Goal: Entertainment & Leisure: Consume media (video, audio)

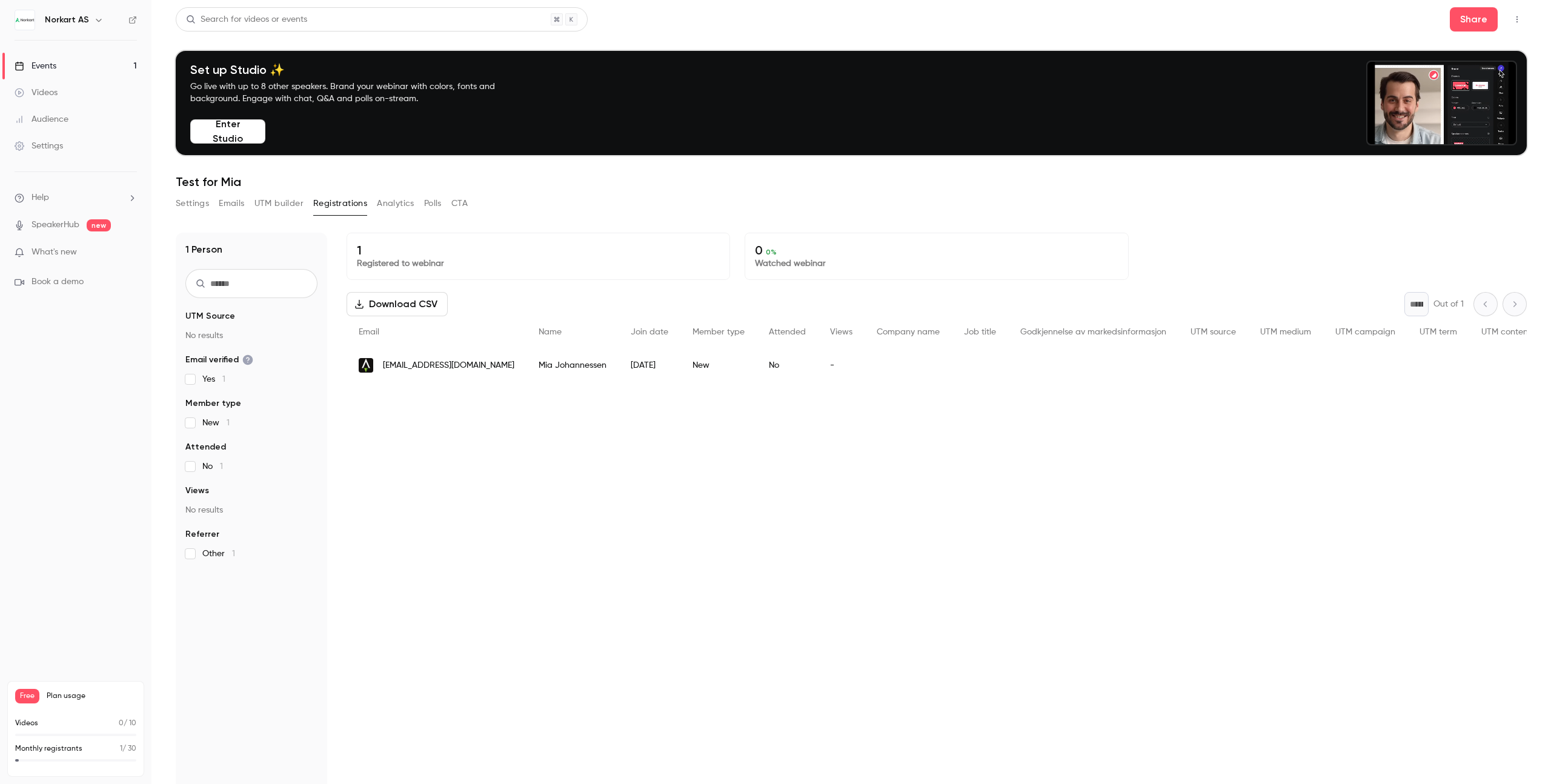
click at [210, 201] on div "Settings Emails UTM builder Registrations Analytics Polls CTA" at bounding box center [321, 204] width 292 height 19
click at [201, 203] on button "Settings" at bounding box center [192, 204] width 33 height 19
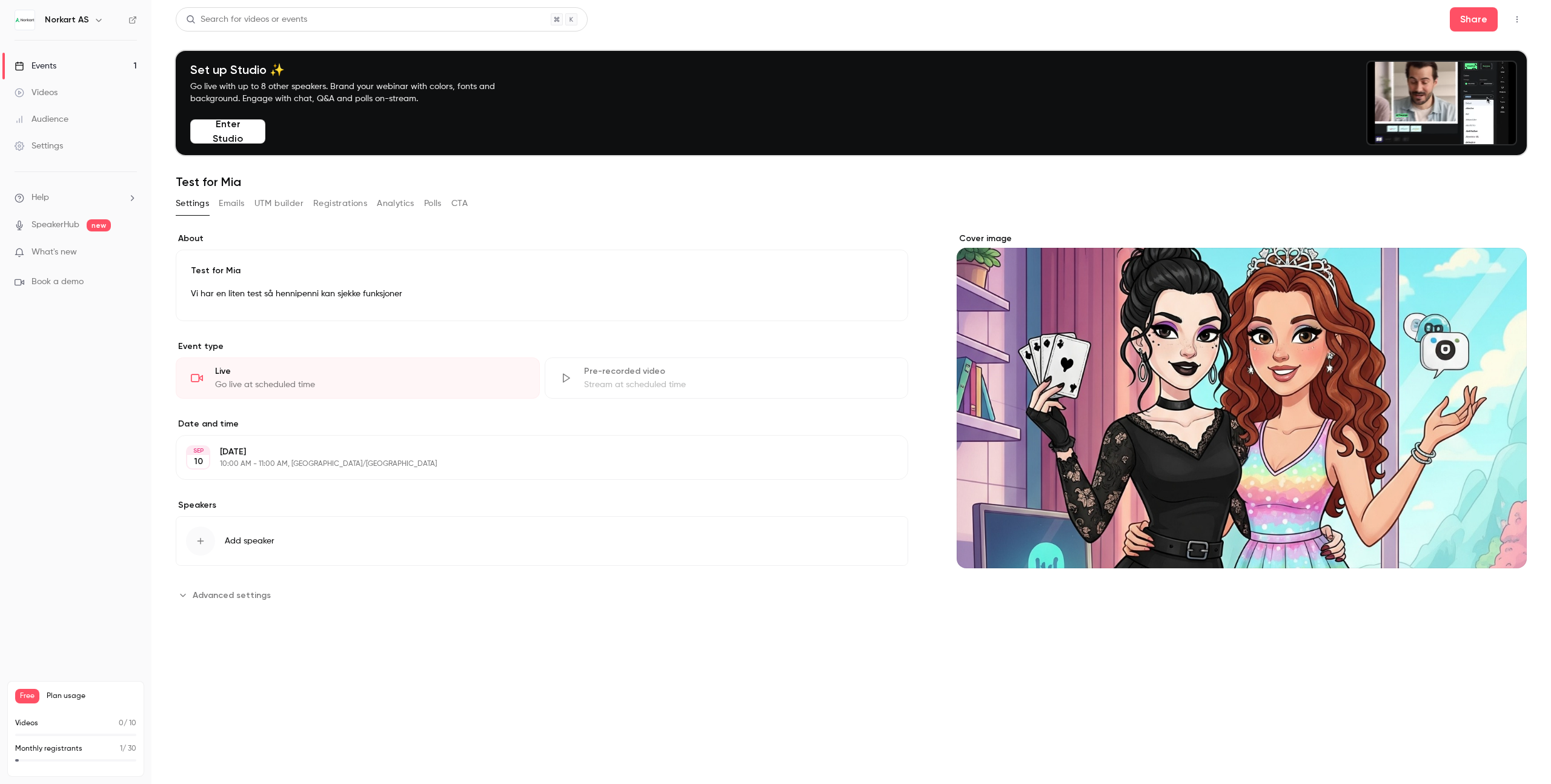
click at [245, 133] on button "Enter Studio" at bounding box center [227, 132] width 75 height 24
click at [241, 201] on button "Emails" at bounding box center [231, 204] width 25 height 19
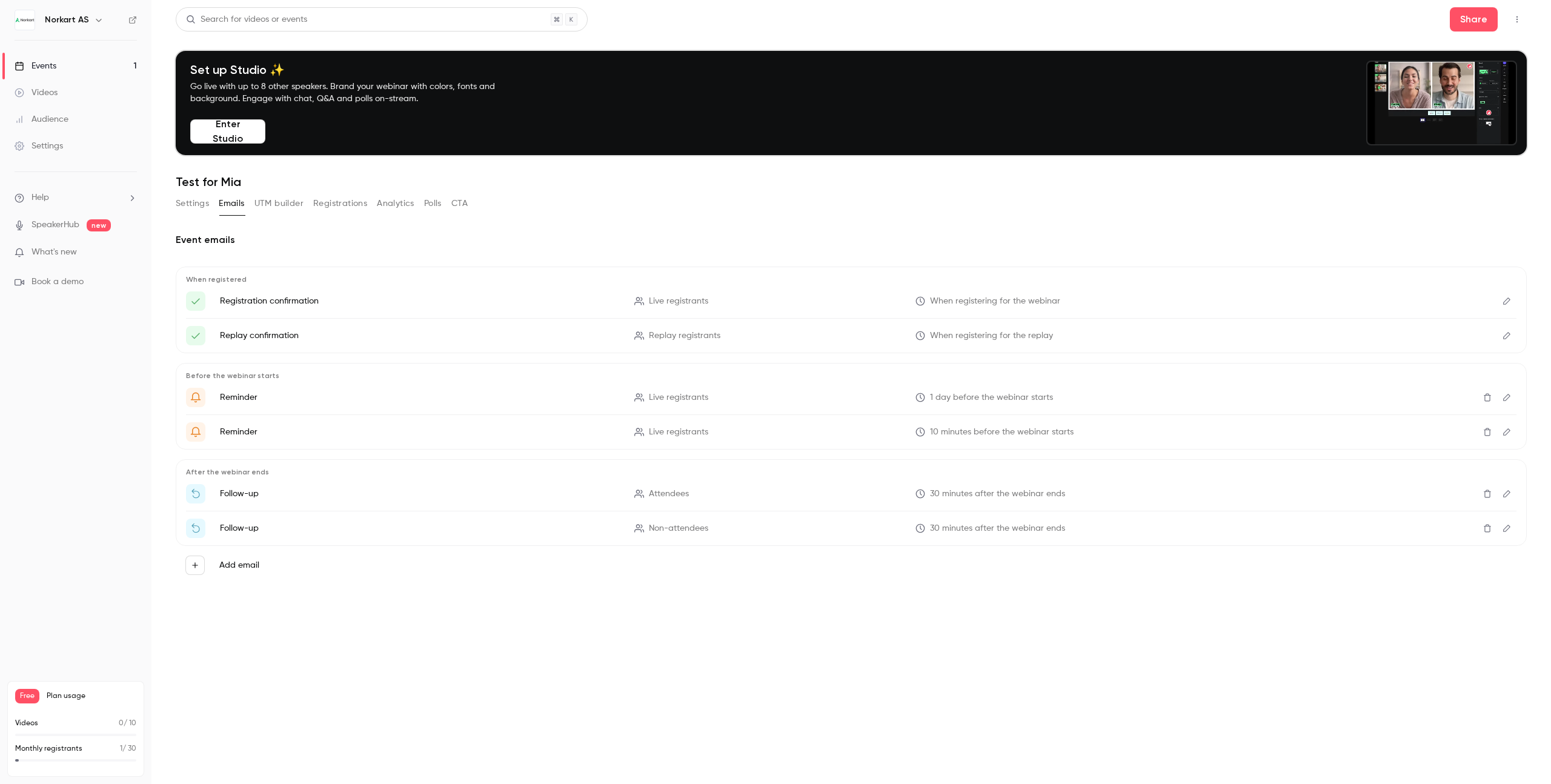
click at [270, 201] on button "UTM builder" at bounding box center [279, 204] width 49 height 19
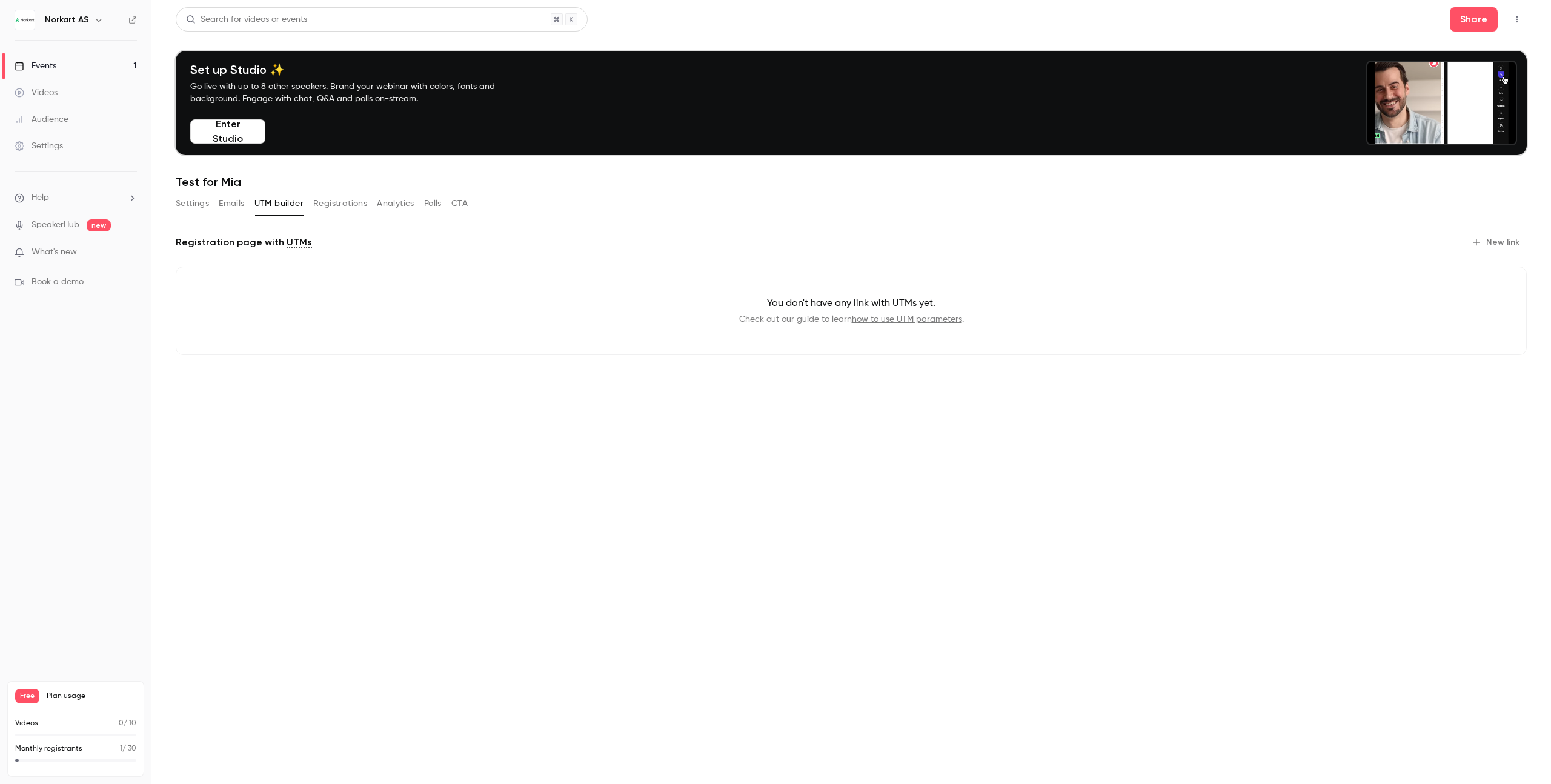
click at [243, 133] on button "Enter Studio" at bounding box center [227, 132] width 75 height 24
click at [239, 141] on button "Enter Studio" at bounding box center [227, 132] width 75 height 24
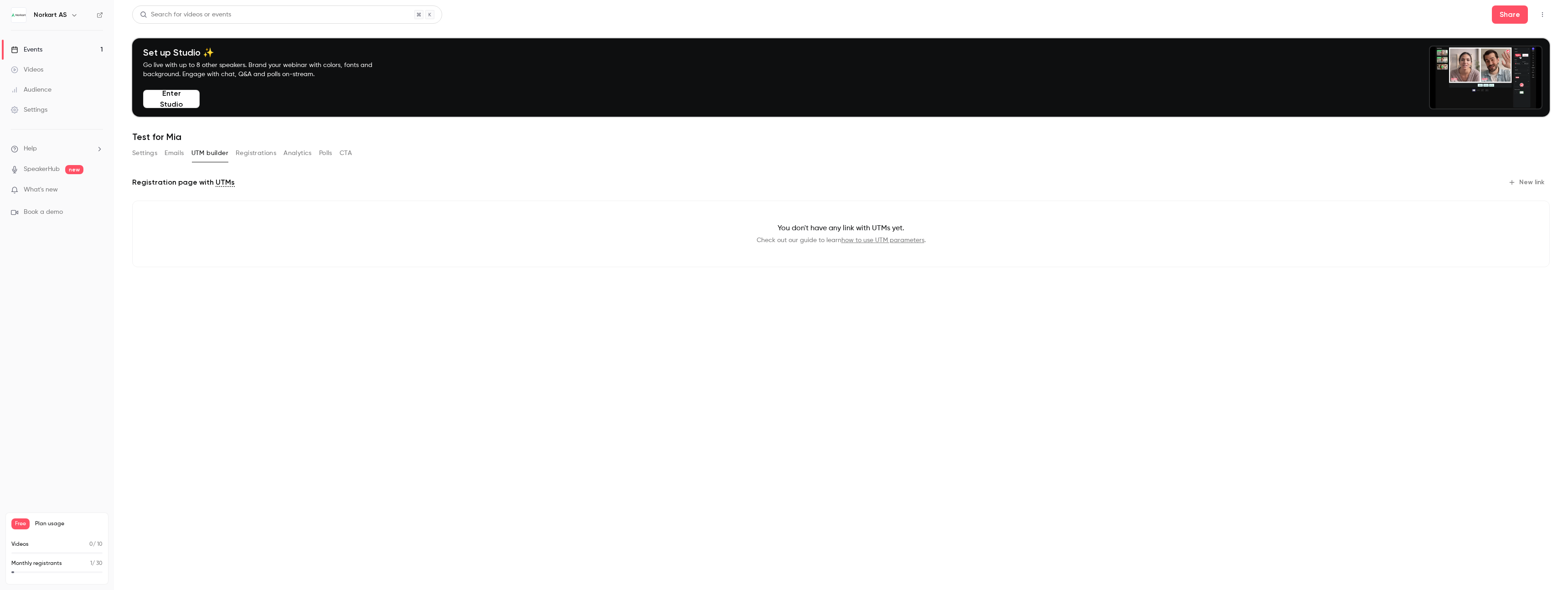
click at [161, 99] on button "Enter Studio" at bounding box center [171, 99] width 57 height 18
click at [180, 99] on button "Enter Studio" at bounding box center [171, 99] width 57 height 18
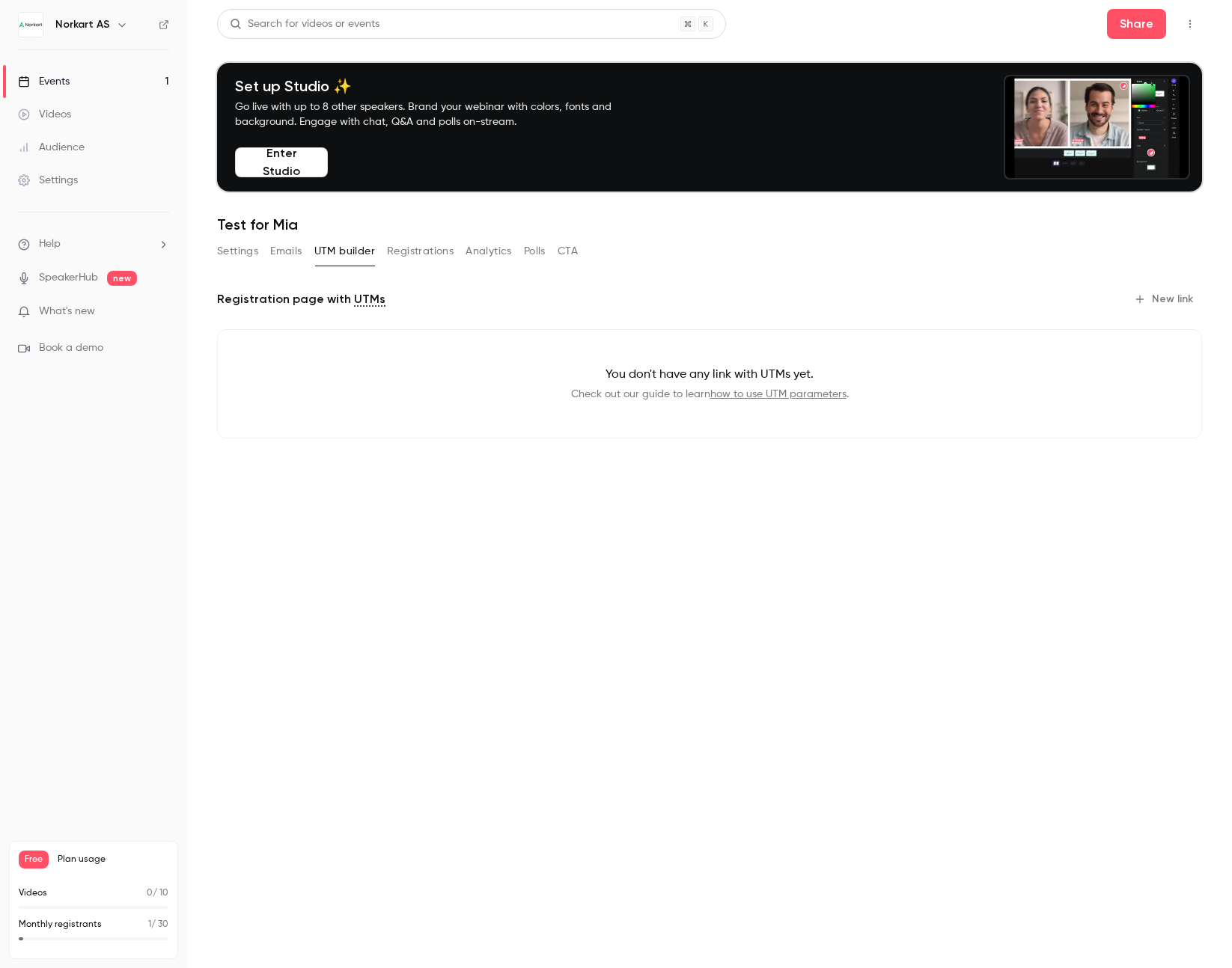
click at [389, 672] on main "Search for videos or events Share Set up Studio ✨ Go live with up to 8 other sp…" at bounding box center [708, 484] width 1044 height 968
drag, startPoint x: 428, startPoint y: 692, endPoint x: 434, endPoint y: 682, distance: 11.7
click at [431, 690] on main "Search for videos or events Share Set up Studio ✨ Go live with up to 8 other sp…" at bounding box center [708, 484] width 1044 height 968
click at [73, 80] on link "Events 1" at bounding box center [93, 81] width 187 height 33
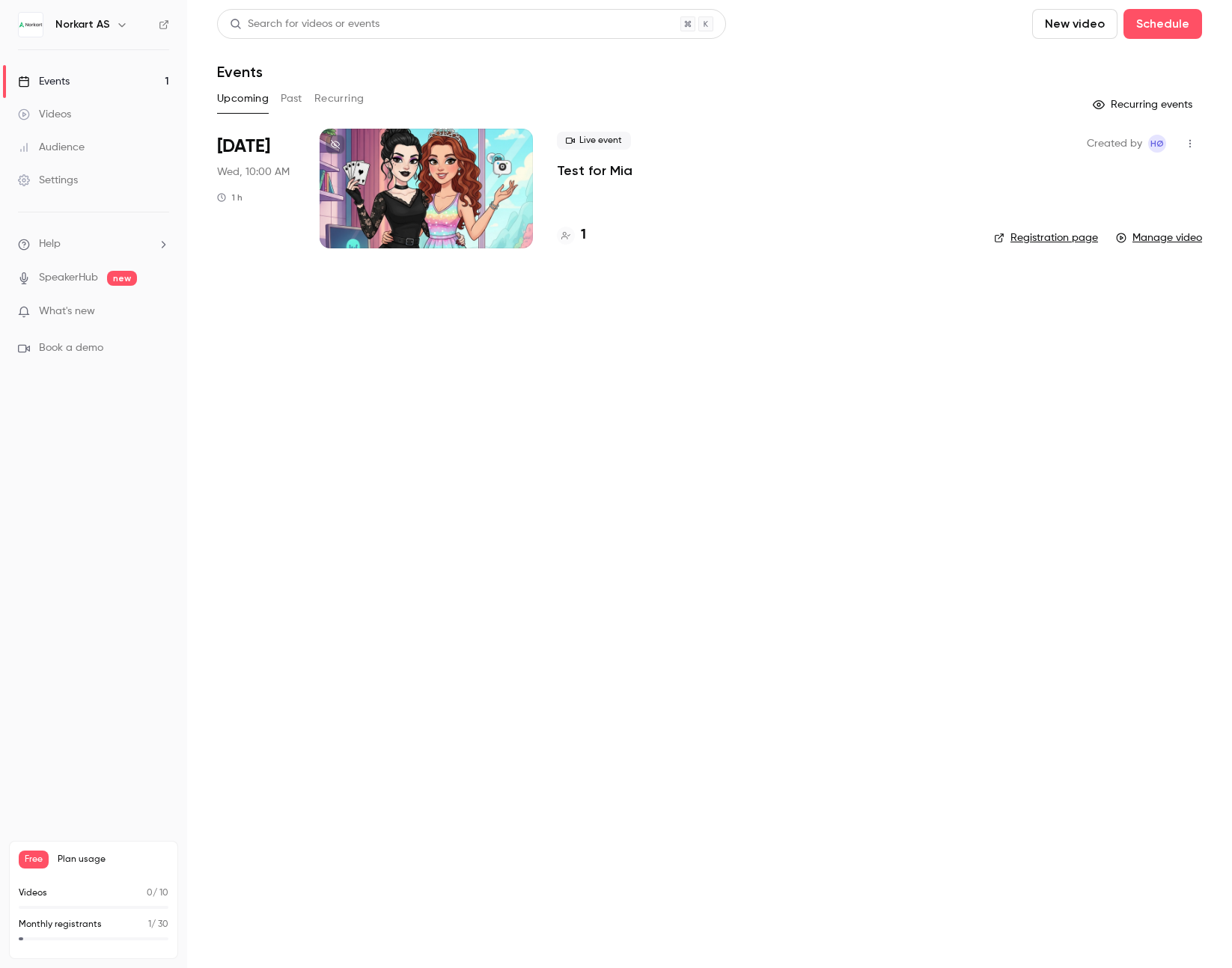
click at [425, 213] on div at bounding box center [426, 189] width 213 height 120
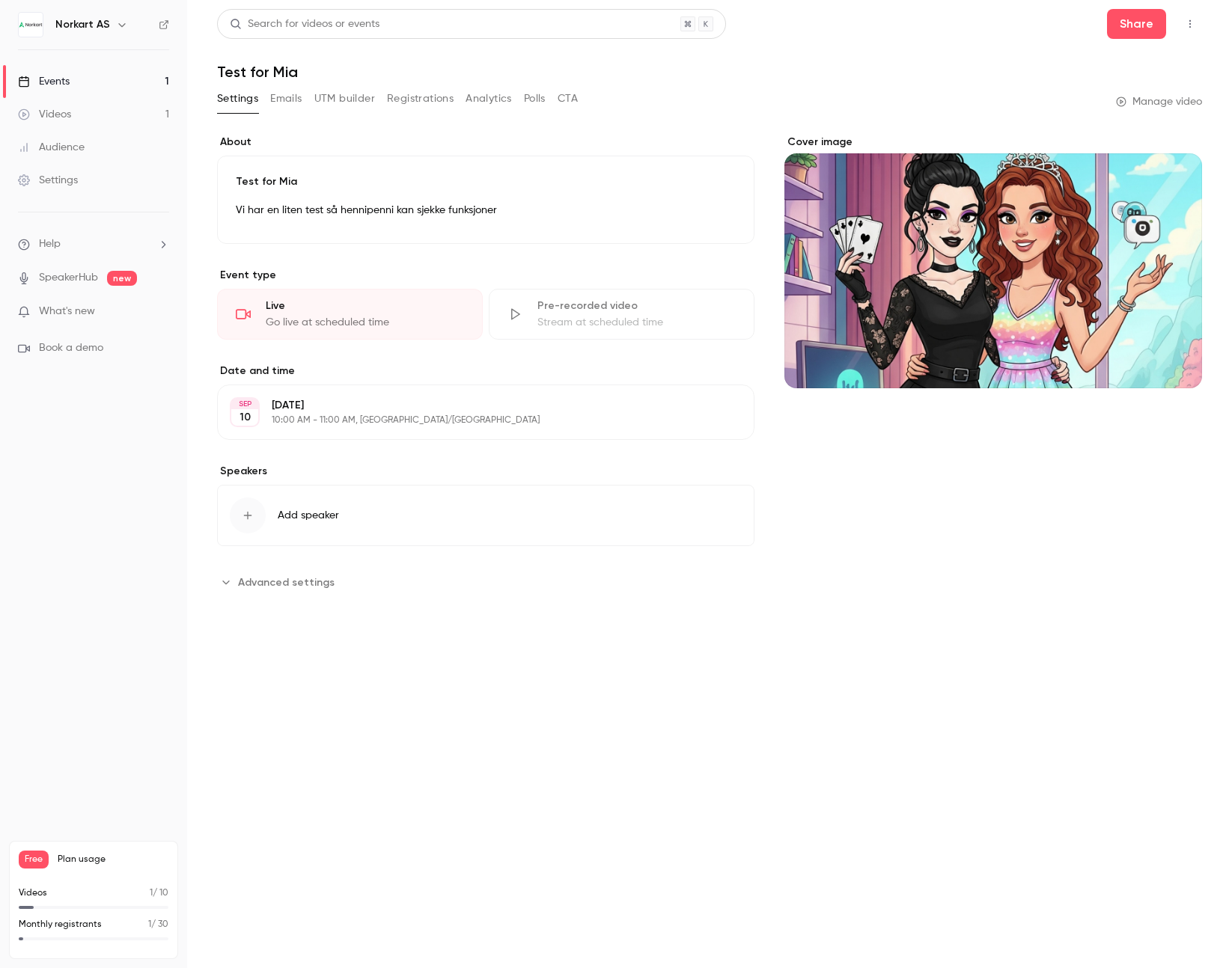
click at [321, 327] on div "Go live at scheduled time" at bounding box center [365, 322] width 198 height 15
click at [291, 94] on button "Emails" at bounding box center [285, 99] width 31 height 24
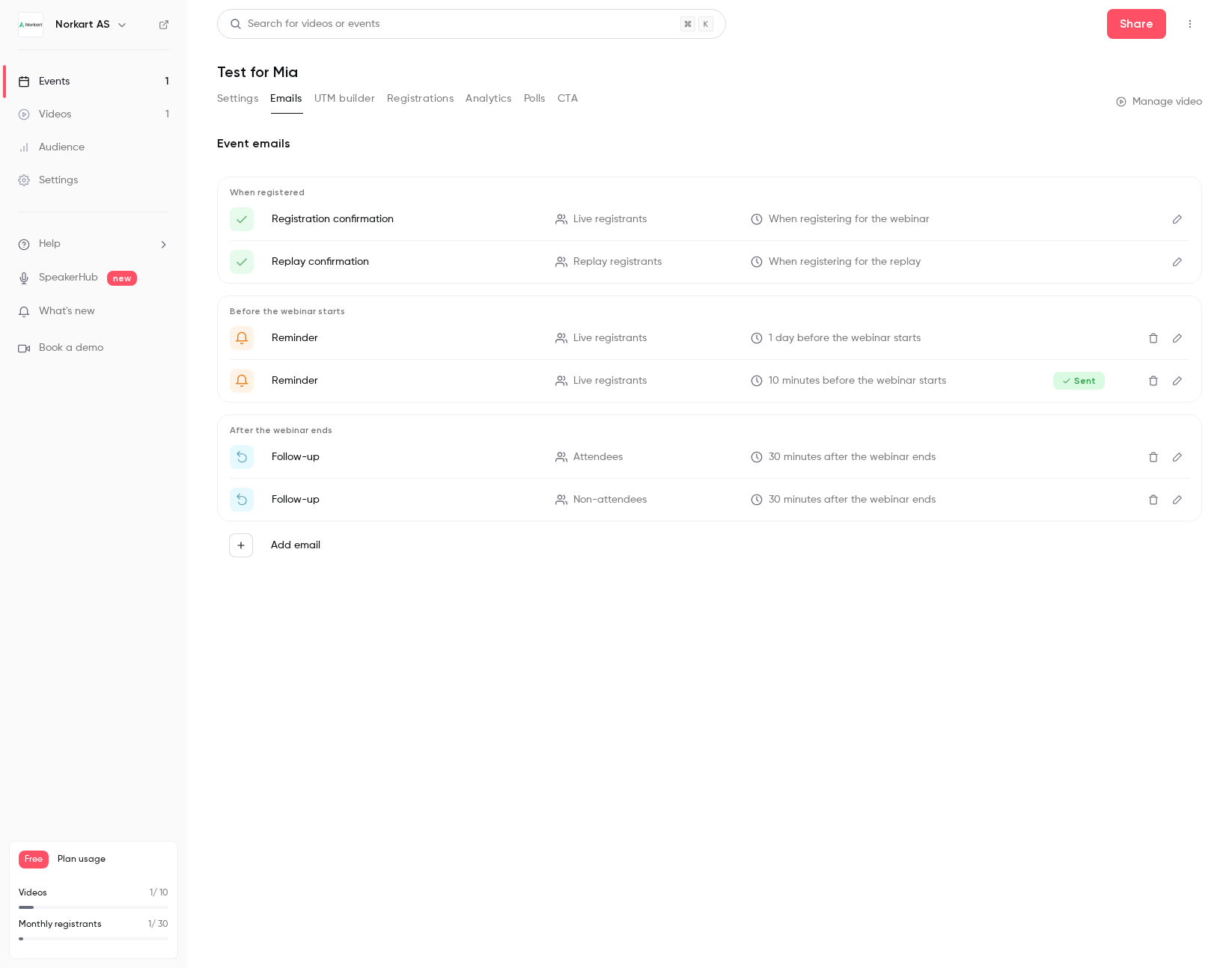
click at [358, 100] on button "UTM builder" at bounding box center [345, 99] width 61 height 24
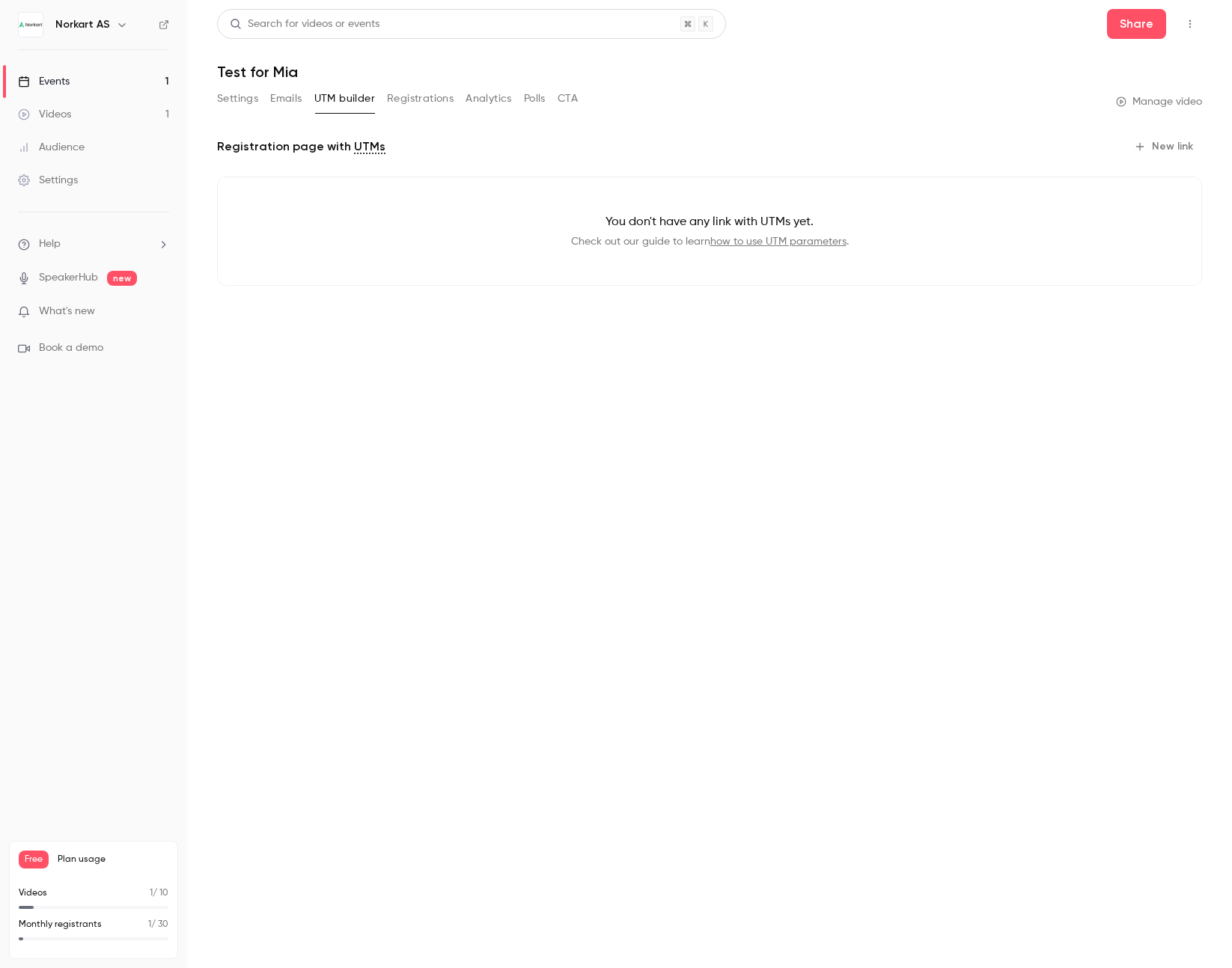
click at [289, 98] on button "Emails" at bounding box center [285, 99] width 31 height 24
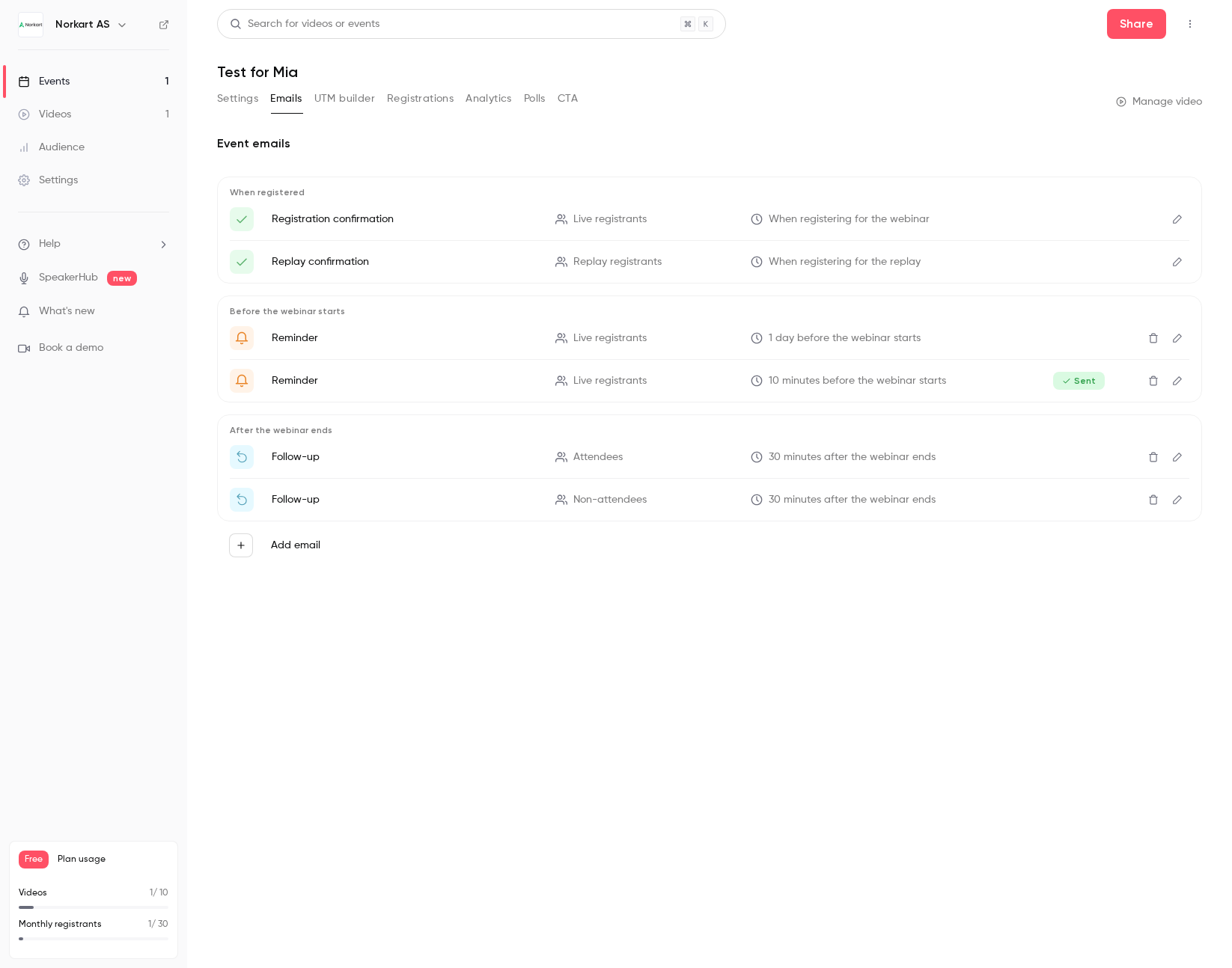
click at [240, 96] on button "Settings" at bounding box center [237, 99] width 41 height 24
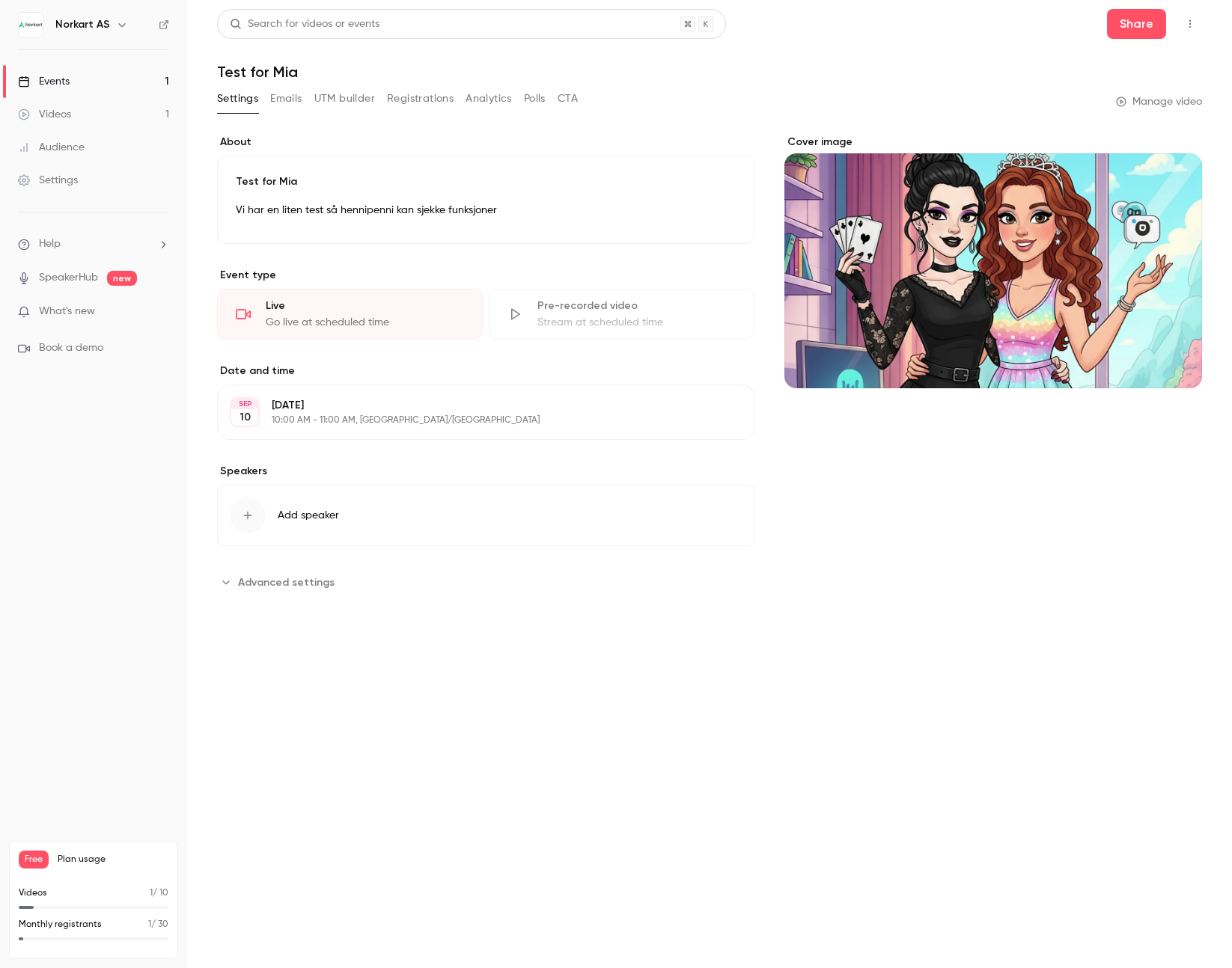
click at [57, 105] on link "Videos 1" at bounding box center [93, 114] width 187 height 33
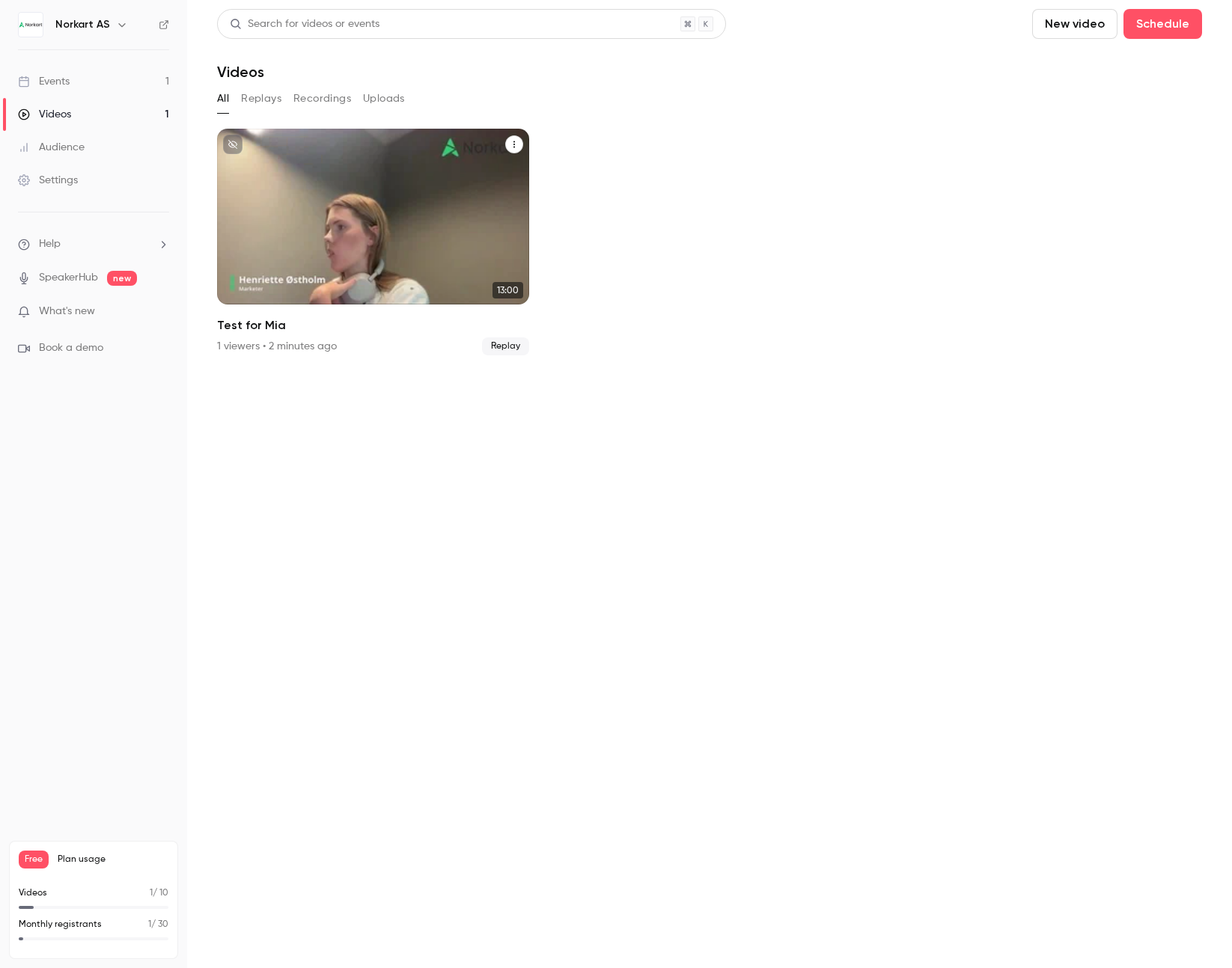
click at [401, 231] on div "Test for Mia" at bounding box center [373, 217] width 312 height 176
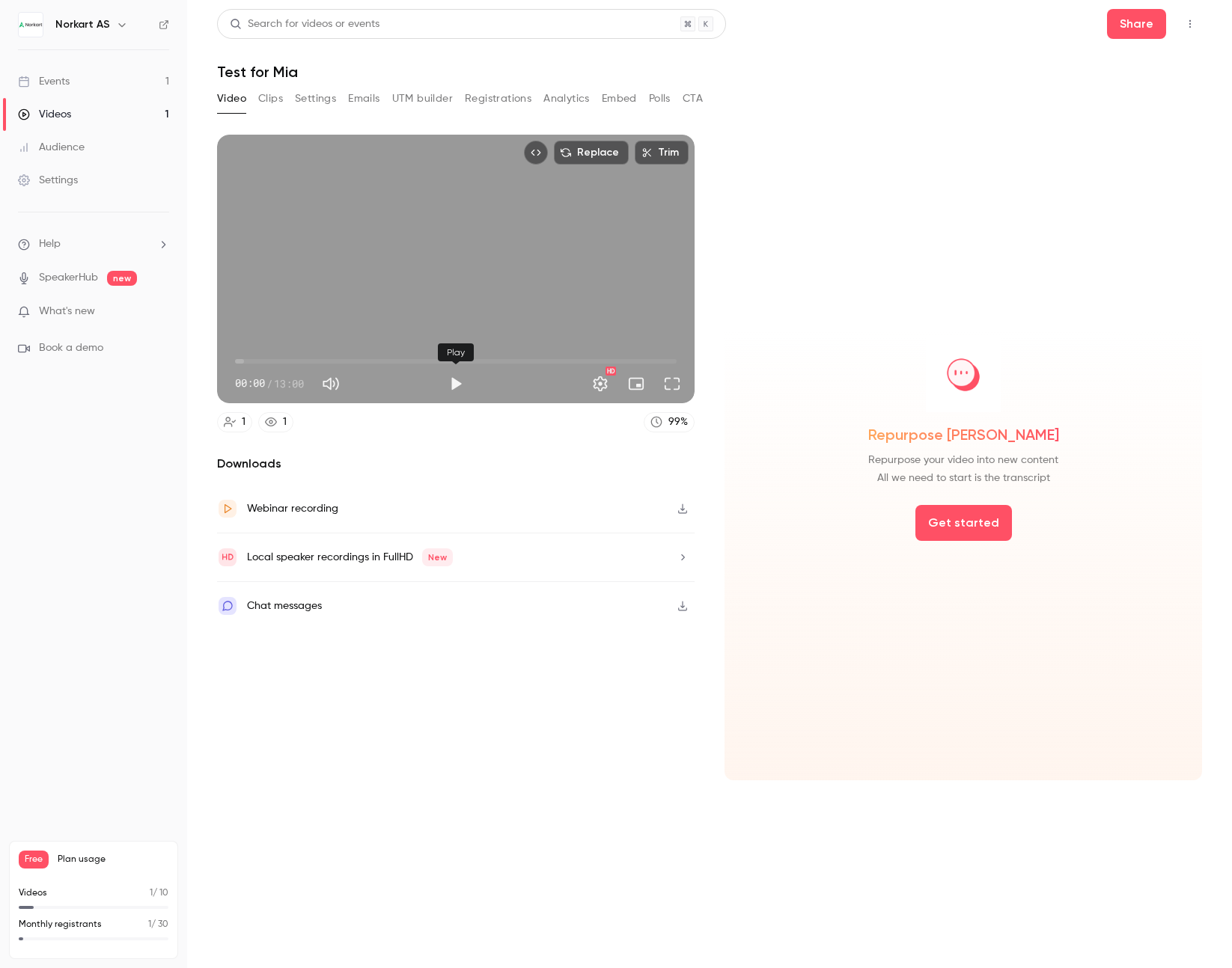
click at [452, 384] on button "Play" at bounding box center [456, 384] width 30 height 30
click at [273, 356] on span "01:07" at bounding box center [456, 362] width 442 height 24
click at [303, 360] on span "01:08" at bounding box center [456, 362] width 442 height 24
click at [333, 361] on span "02:53" at bounding box center [456, 362] width 442 height 24
click at [312, 356] on span "02:54" at bounding box center [456, 362] width 442 height 24
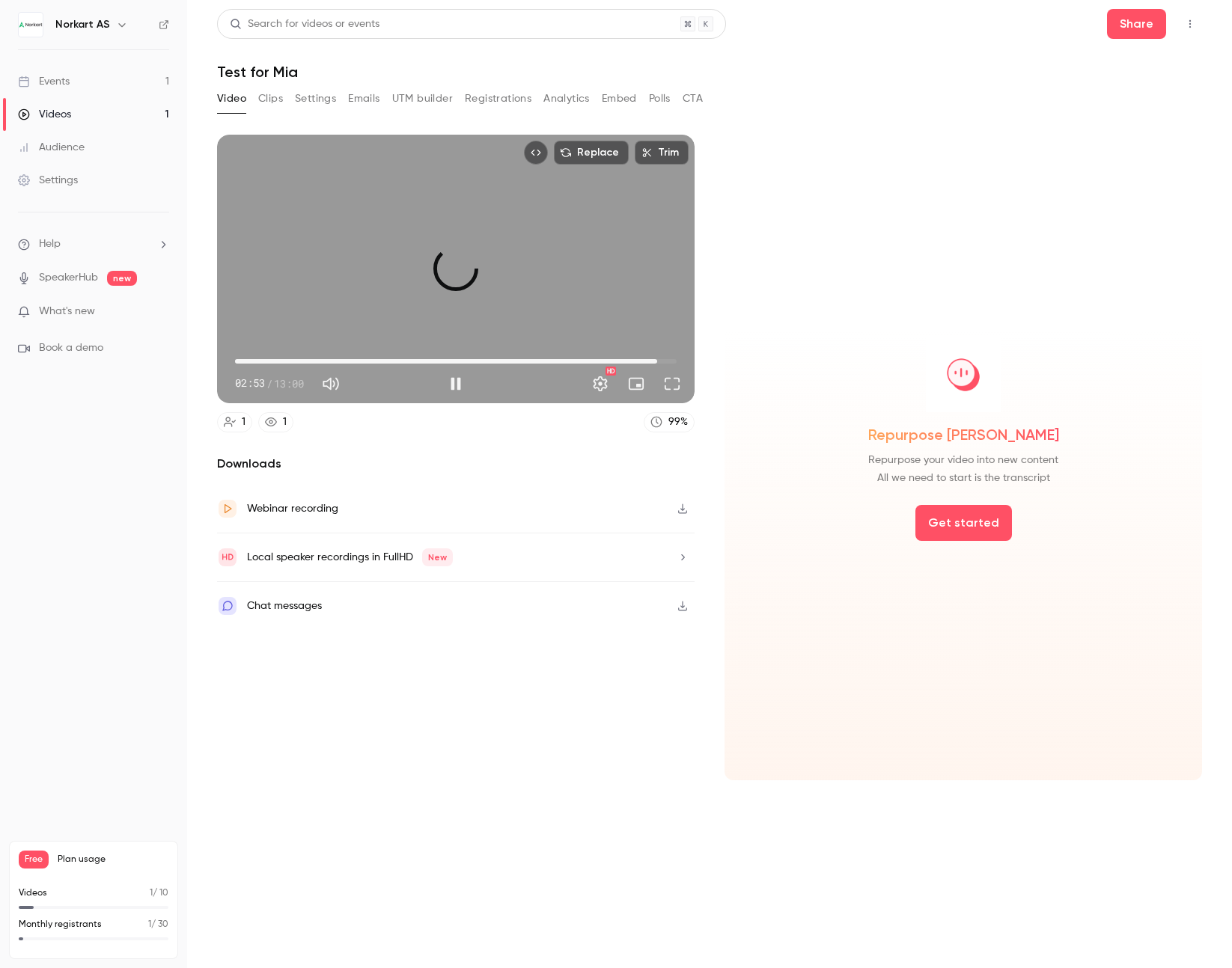
click at [656, 359] on span "12:26" at bounding box center [456, 362] width 442 height 24
click at [665, 362] on span "12:42" at bounding box center [456, 362] width 442 height 24
click at [663, 359] on span "13:01" at bounding box center [456, 362] width 442 height 24
click at [463, 381] on button "Play" at bounding box center [456, 384] width 30 height 30
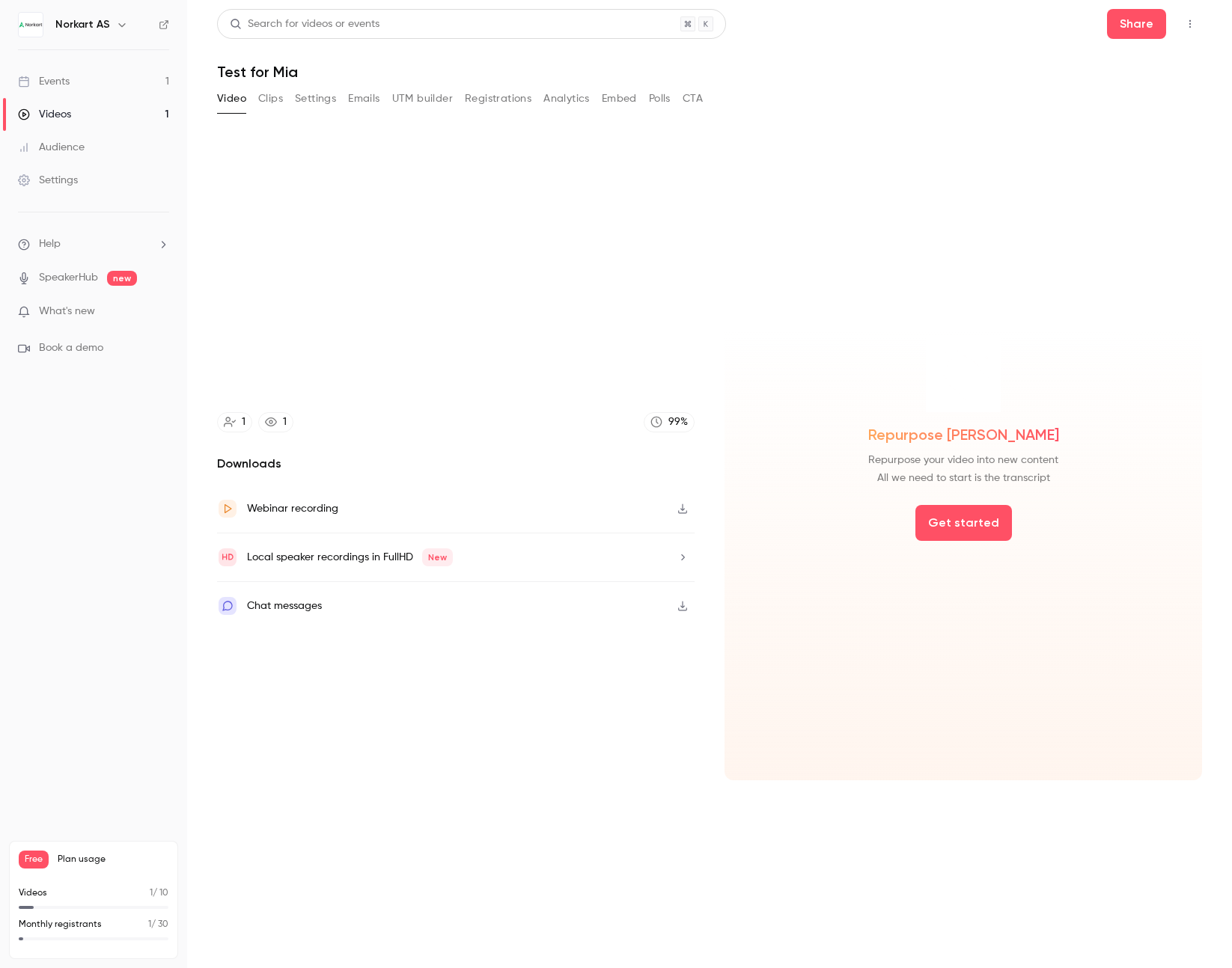
click at [898, 270] on div "Repurpose [PERSON_NAME] Repurpose your video into new content All we need to st…" at bounding box center [963, 458] width 478 height 645
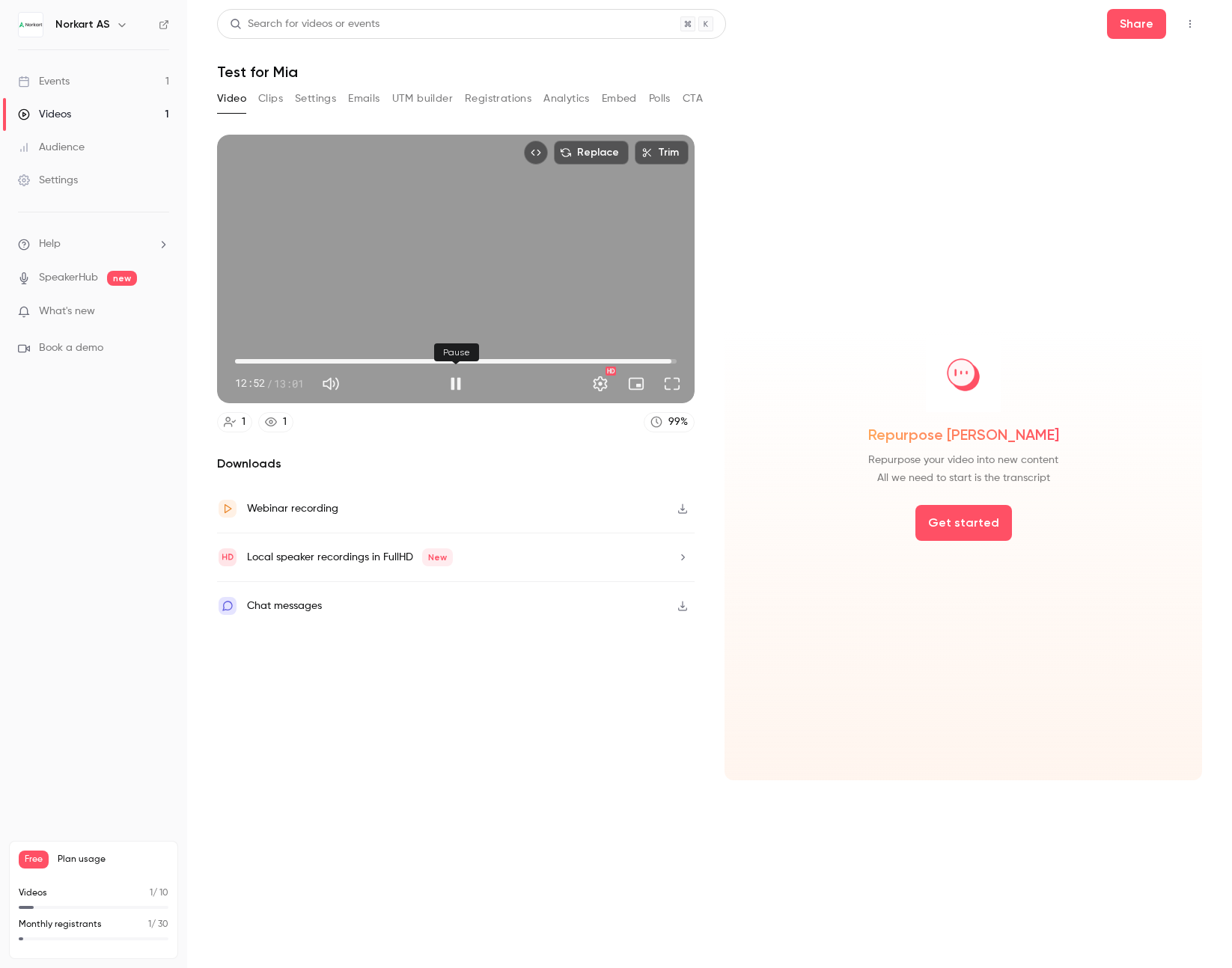
click at [460, 382] on button "Pause" at bounding box center [456, 384] width 30 height 30
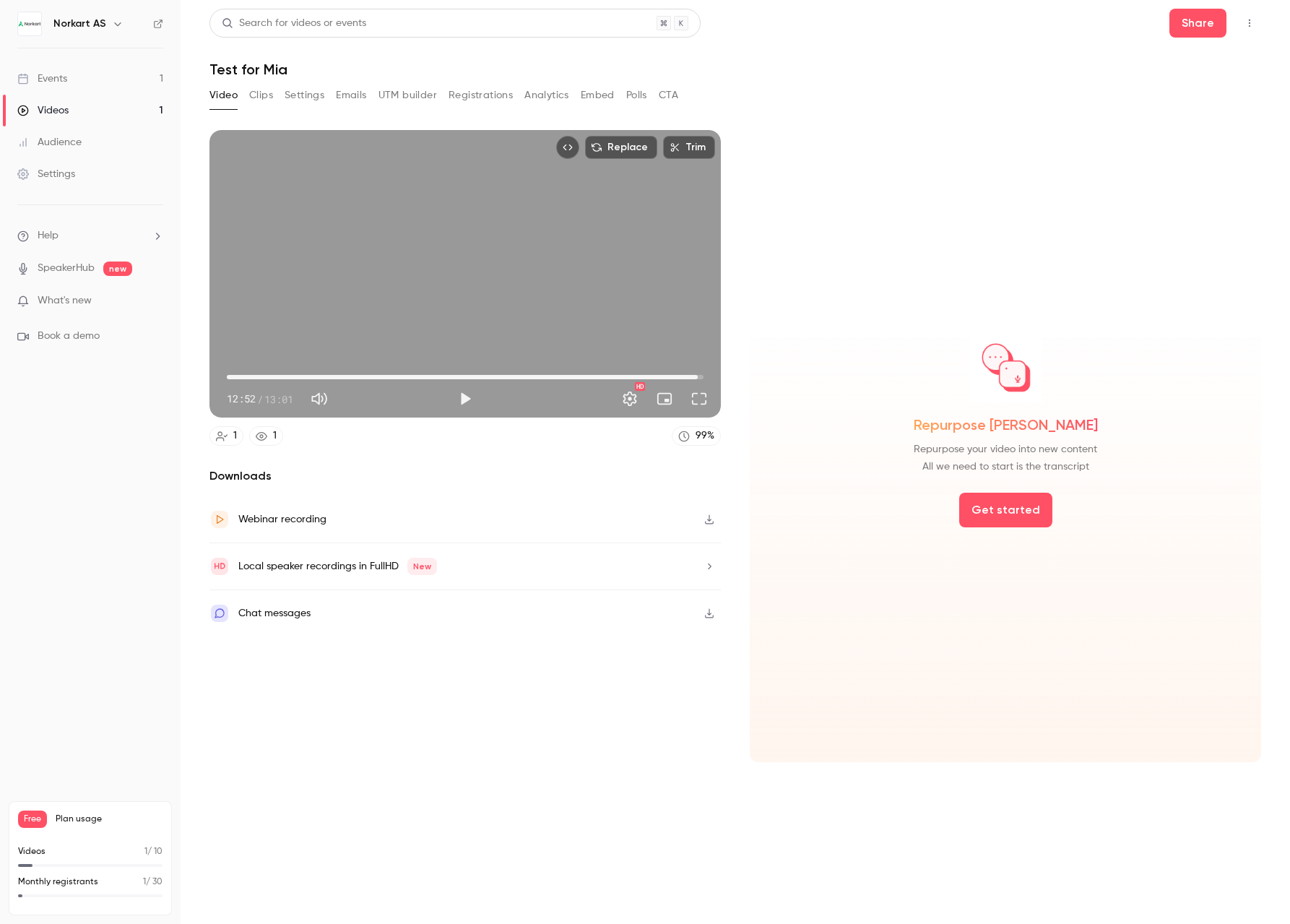
click at [1043, 692] on section "Replace Trim 12:52 12:52 / 13:01 HD 1 1 99 % Downloads Webinar recording Local …" at bounding box center [735, 509] width 1052 height 758
click at [486, 692] on section "Replace Trim 12:52 12:52 / 13:01 HD 1 1 99 % Downloads Webinar recording Local …" at bounding box center [735, 509] width 1052 height 758
type input "*****"
click at [112, 171] on link "Settings" at bounding box center [90, 174] width 180 height 32
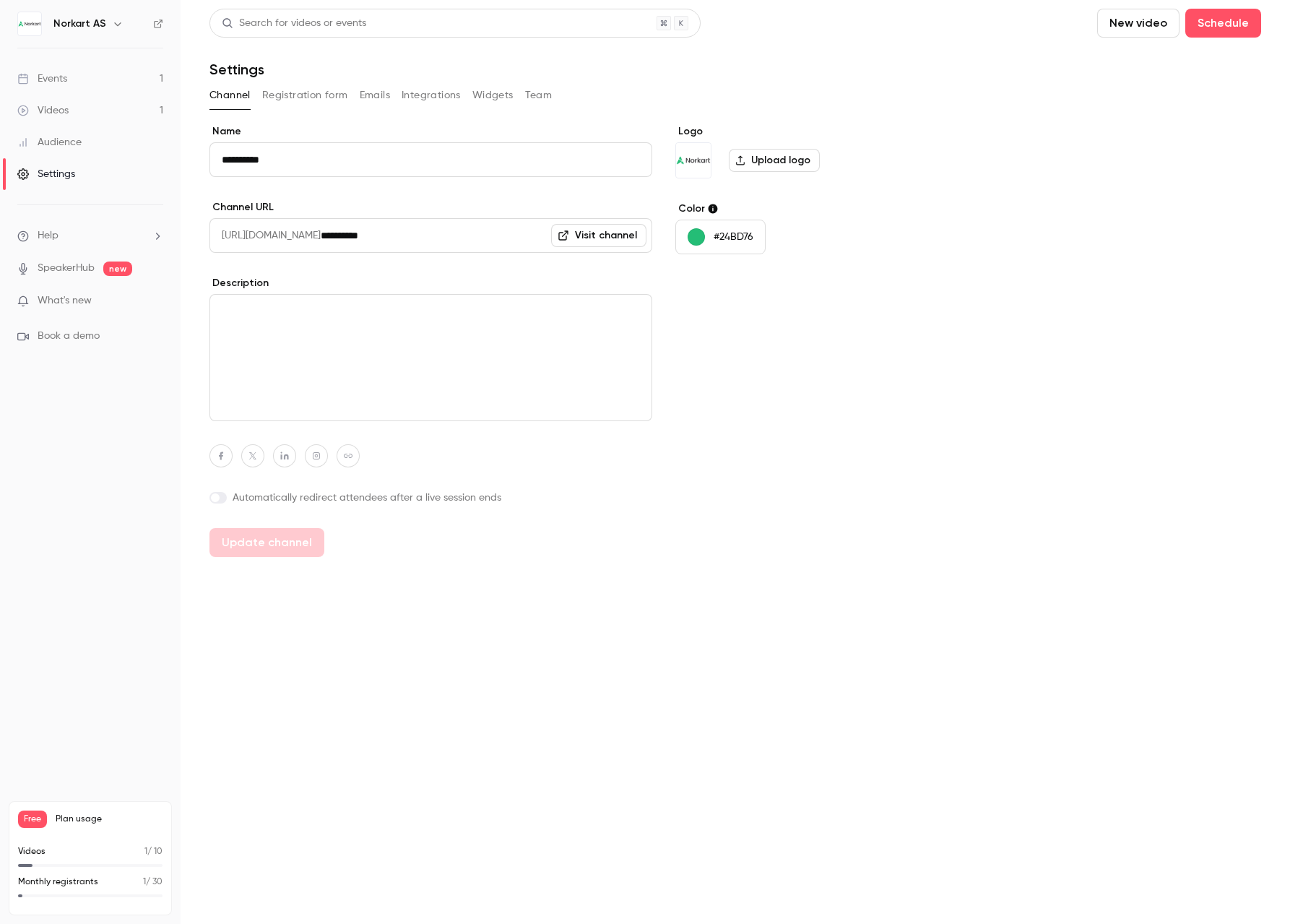
click at [328, 98] on button "Registration form" at bounding box center [305, 95] width 86 height 23
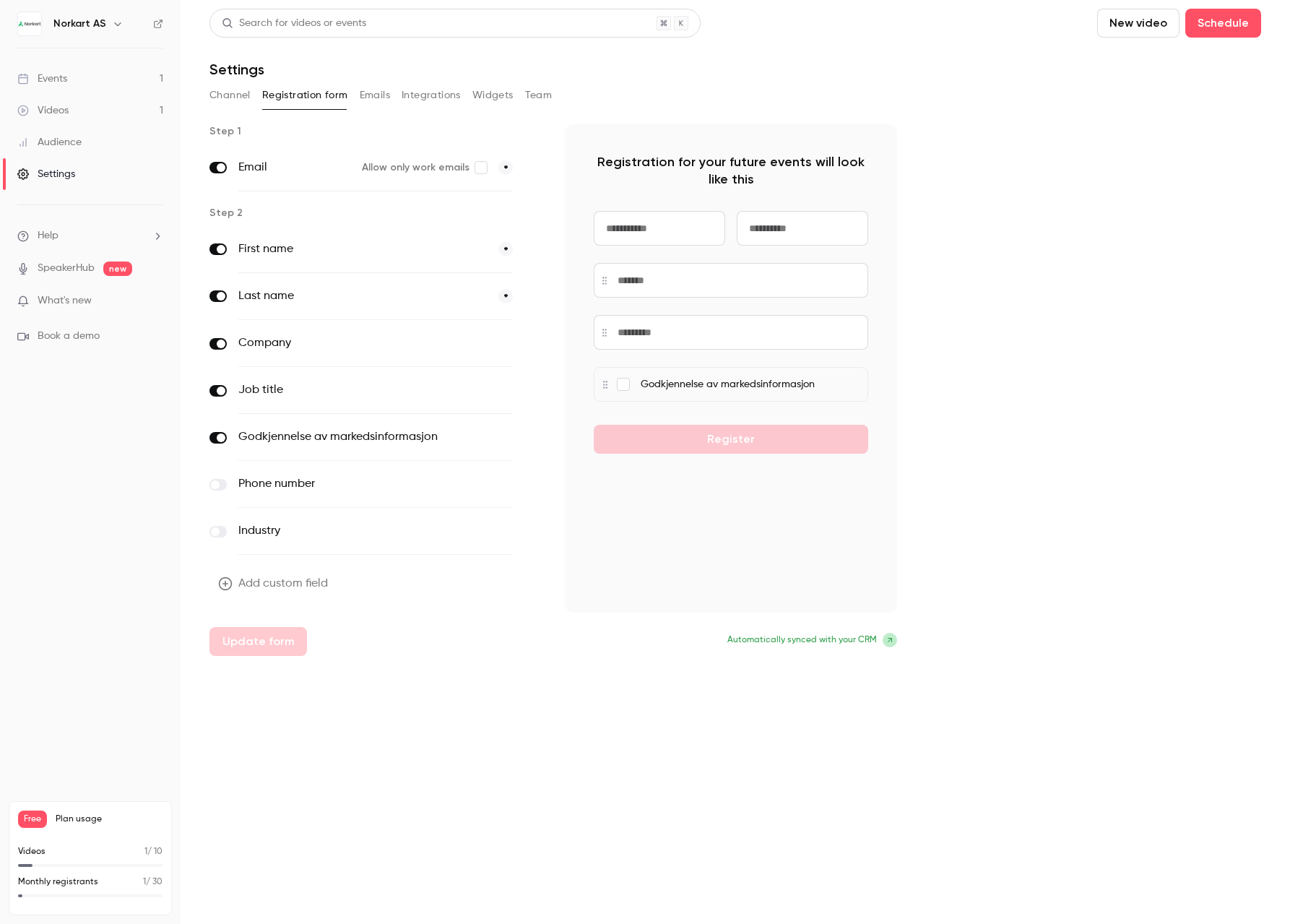
click at [387, 92] on button "Emails" at bounding box center [374, 95] width 30 height 23
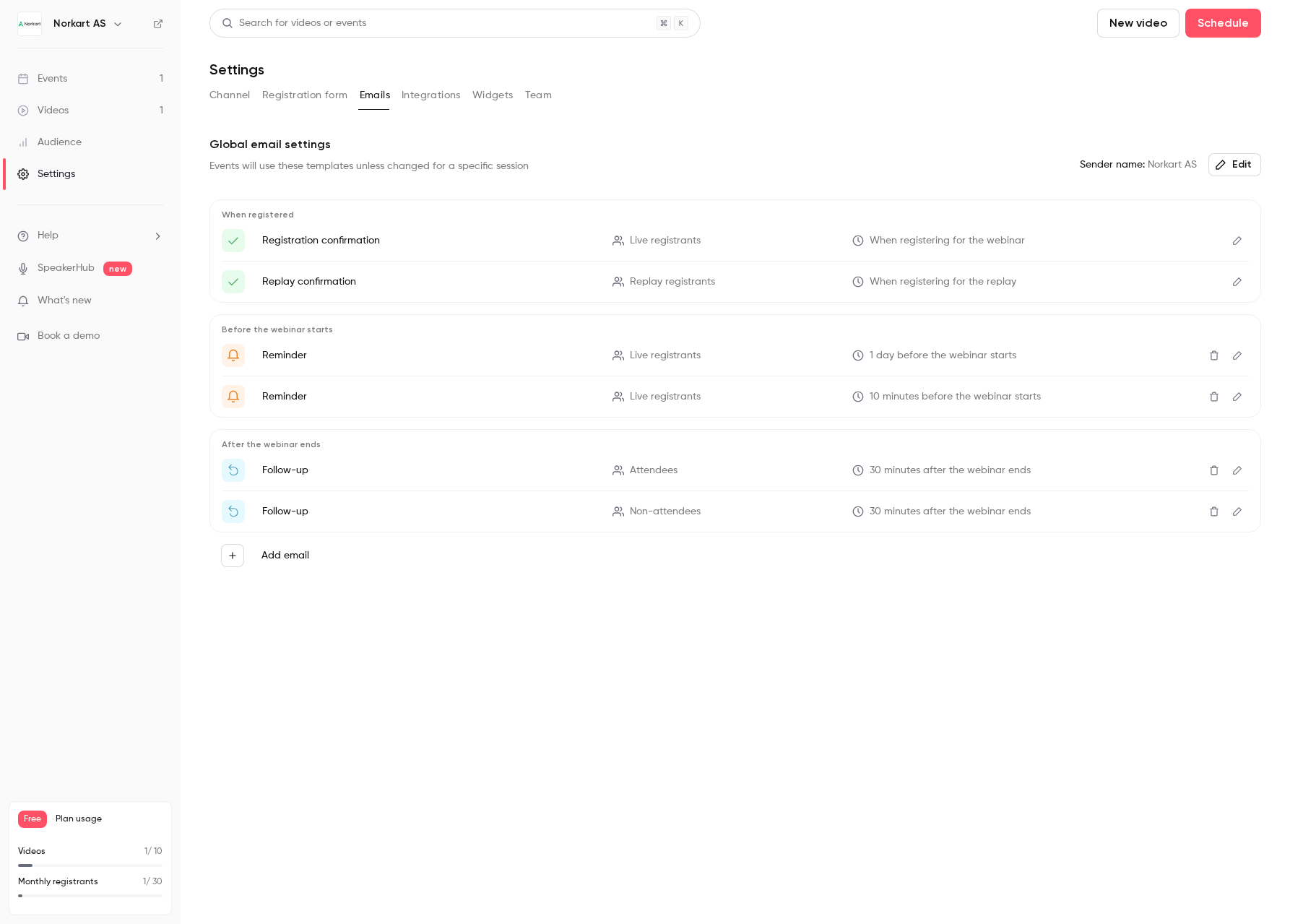
click at [226, 94] on button "Channel" at bounding box center [230, 95] width 41 height 23
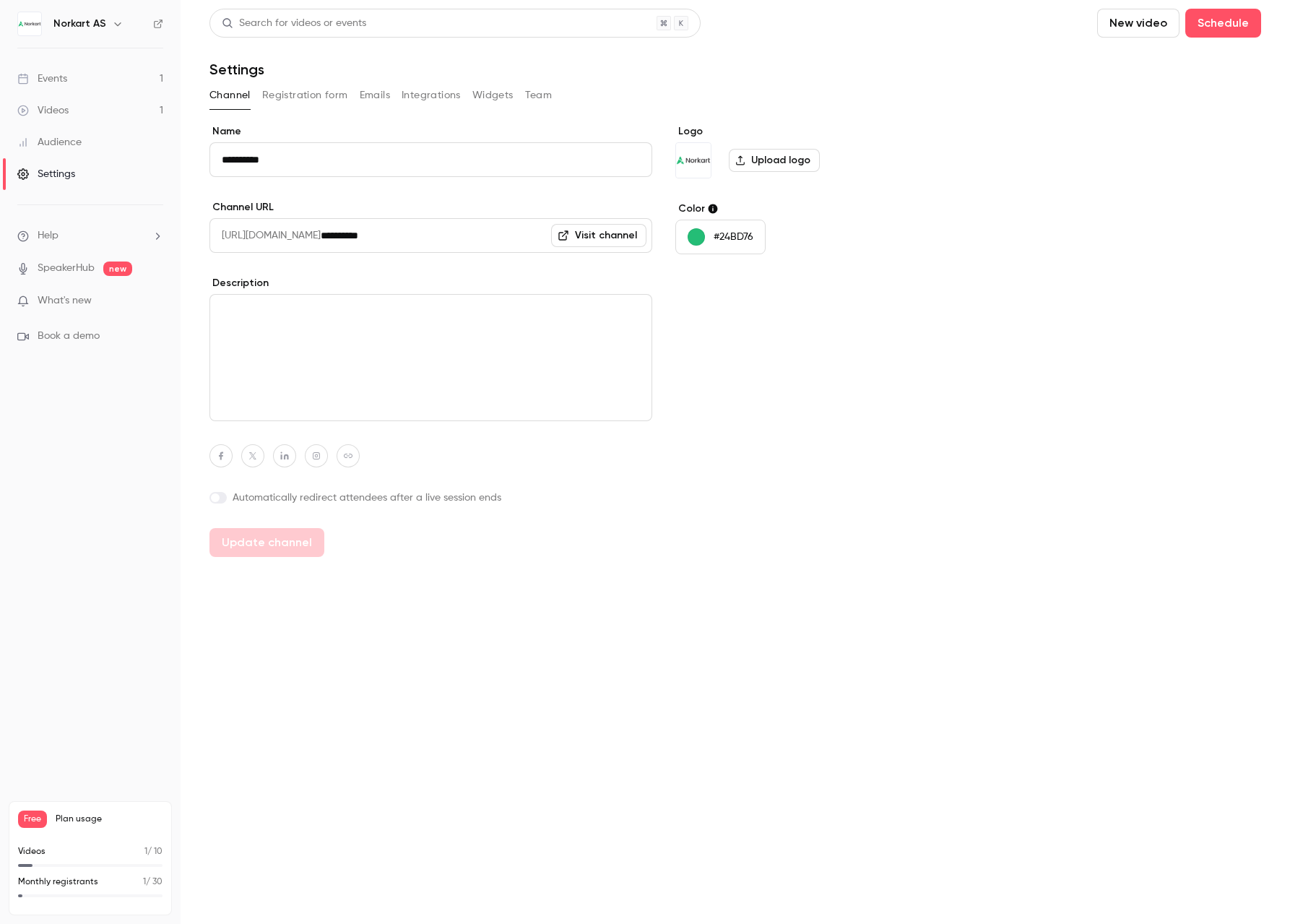
click at [38, 113] on div "Videos" at bounding box center [42, 110] width 51 height 14
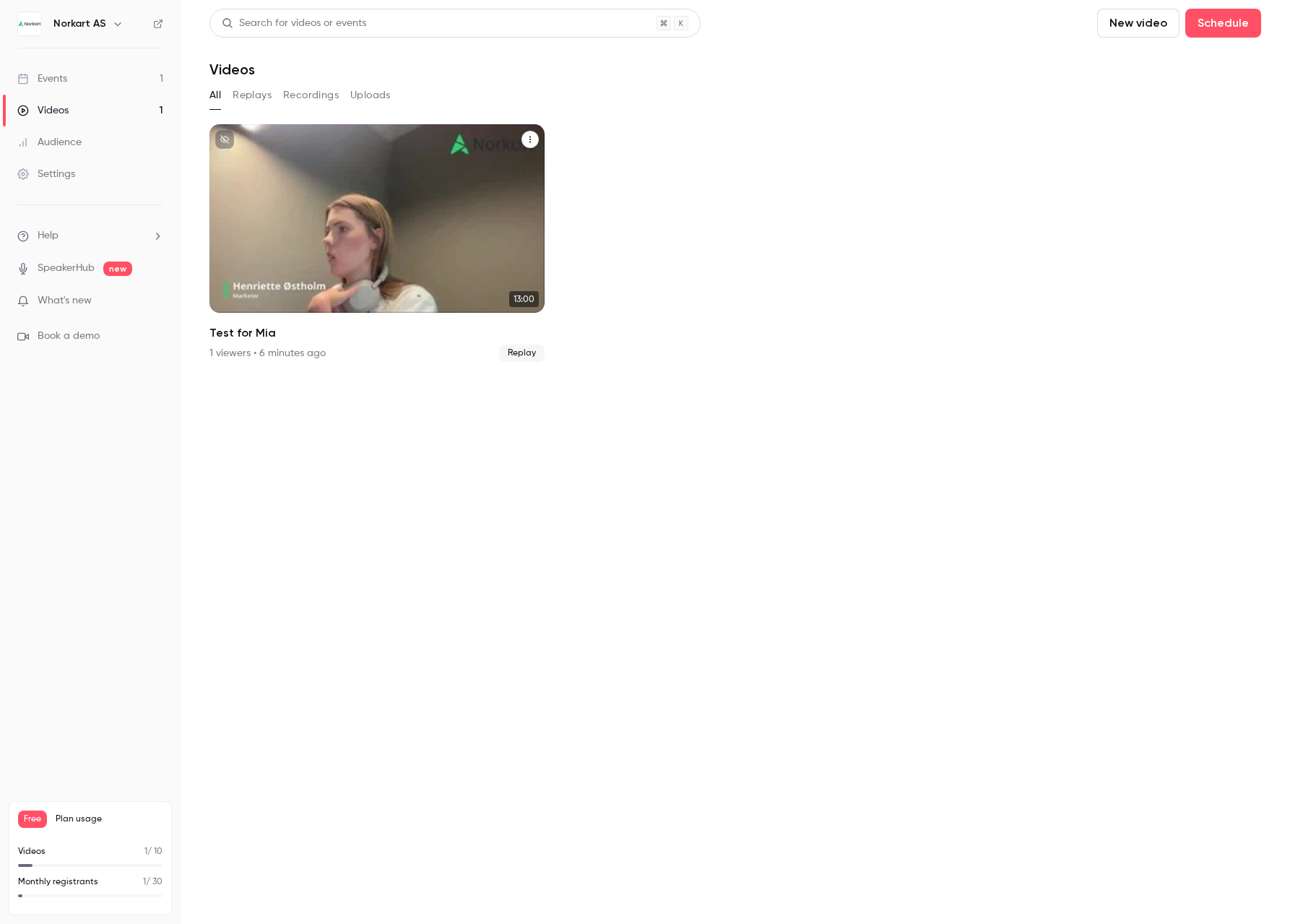
click at [534, 143] on icon "Test for Mia" at bounding box center [530, 139] width 9 height 9
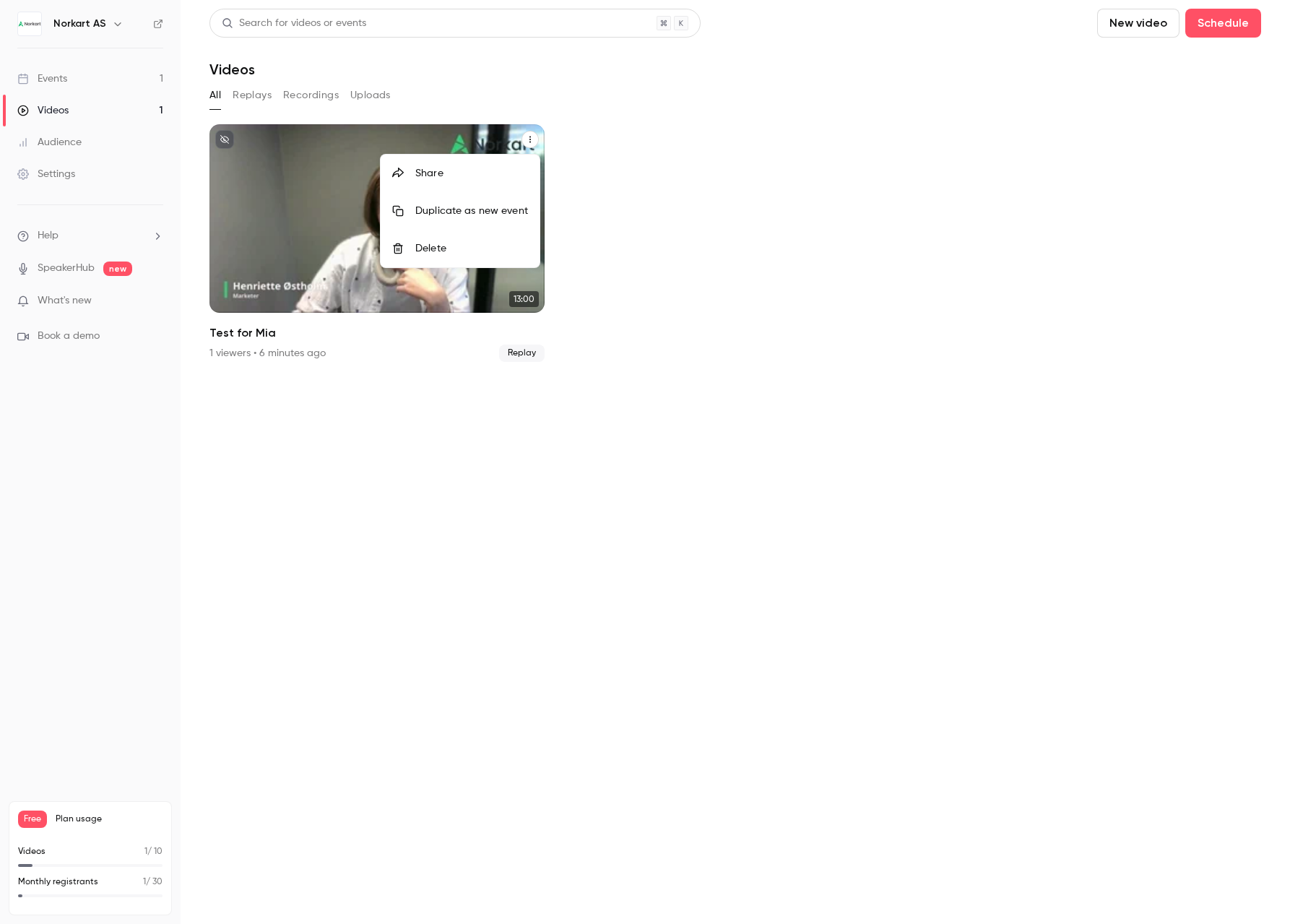
click at [857, 125] on div at bounding box center [645, 462] width 1290 height 924
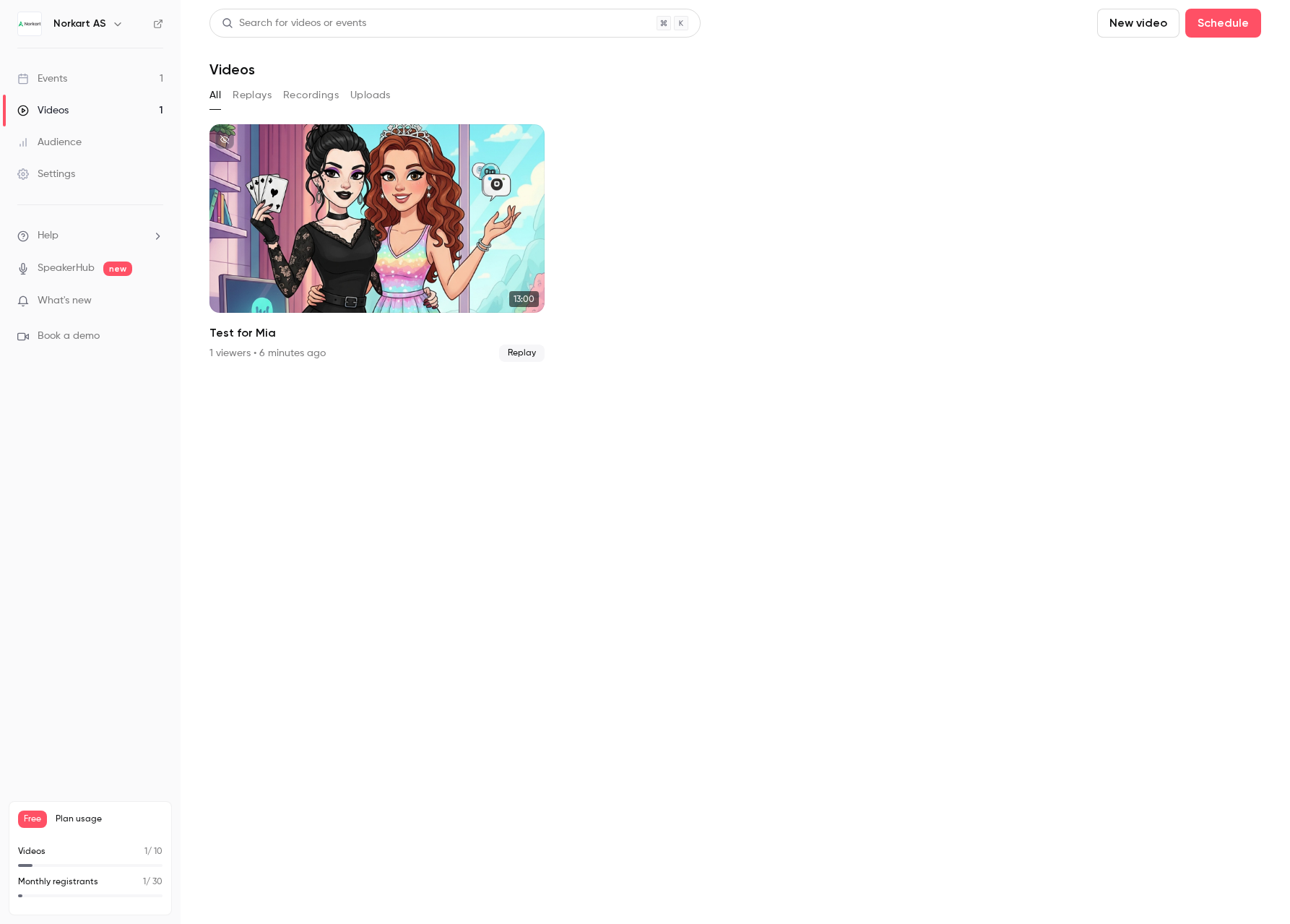
click at [1224, 410] on section "Search for videos or events New video Schedule Videos All Replays Recordings Up…" at bounding box center [735, 462] width 1052 height 907
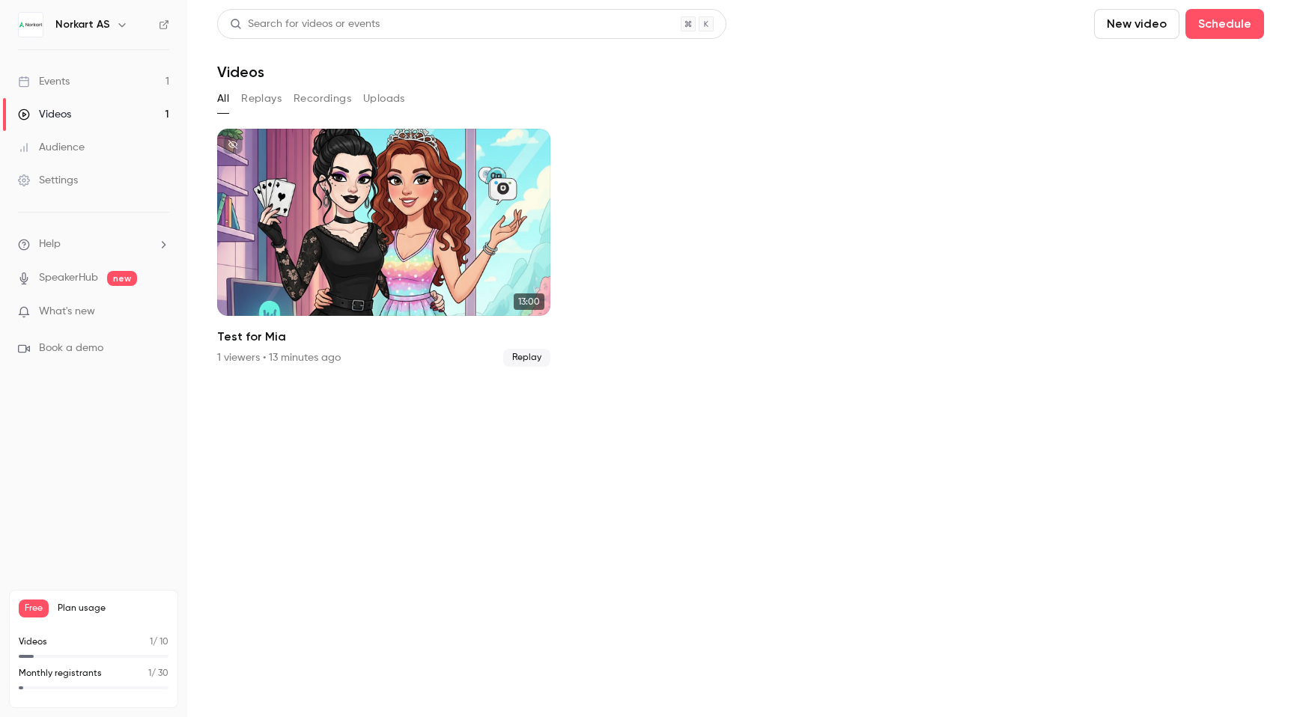
click at [702, 145] on ul "13:00 Test for Mia 1 viewers • 13 minutes ago Replay" at bounding box center [740, 248] width 1047 height 238
click at [753, 212] on ul "13:00 Test for Mia 1 viewers • 20 minutes ago Replay" at bounding box center [740, 248] width 1047 height 238
